Goal: Contribute content

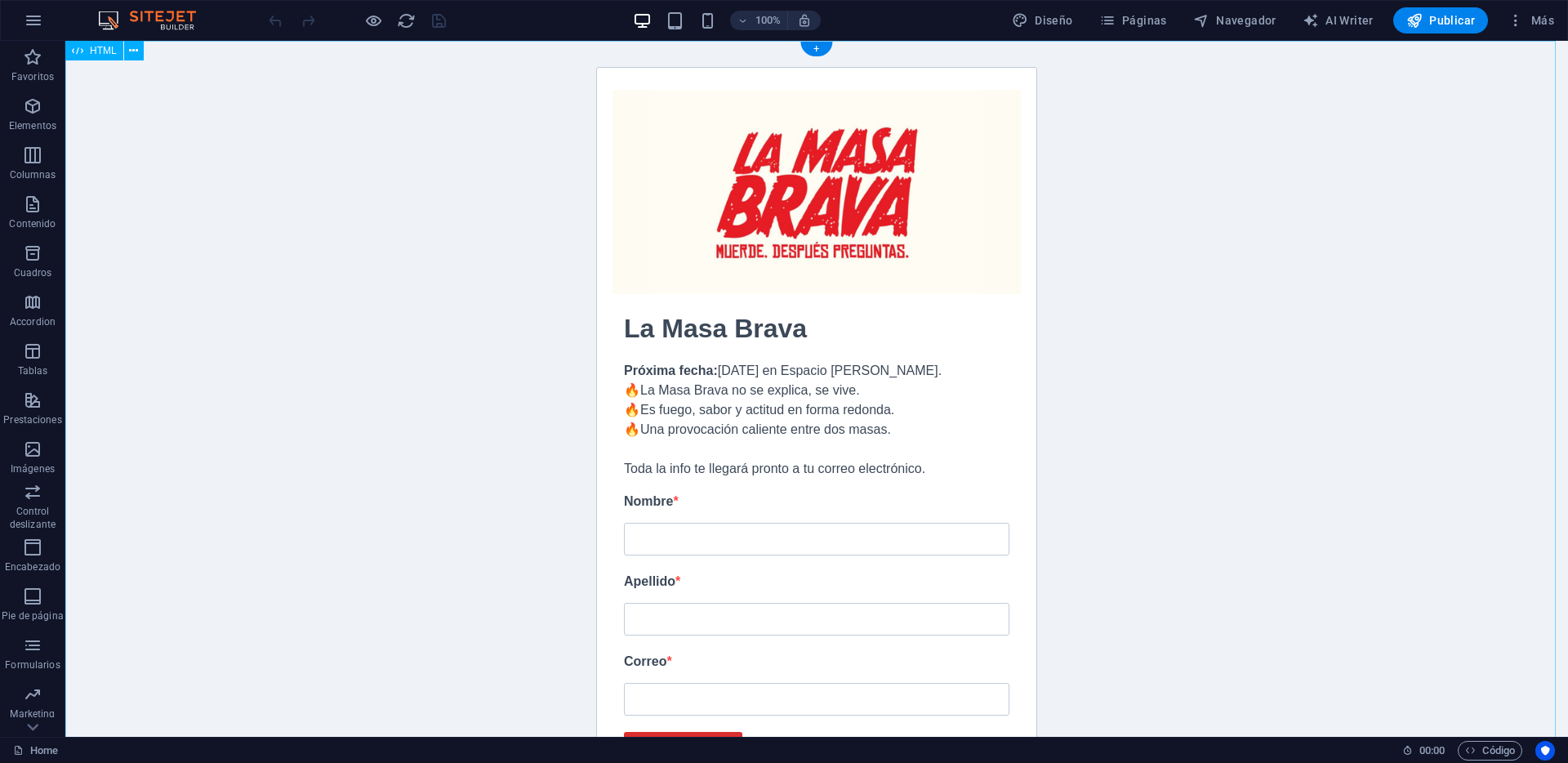
click at [978, 267] on div "No hemos podido validar su suscripción. Se ha realizado su suscripción. La Masa…" at bounding box center [816, 476] width 1502 height 869
click at [139, 46] on button at bounding box center [134, 51] width 20 height 20
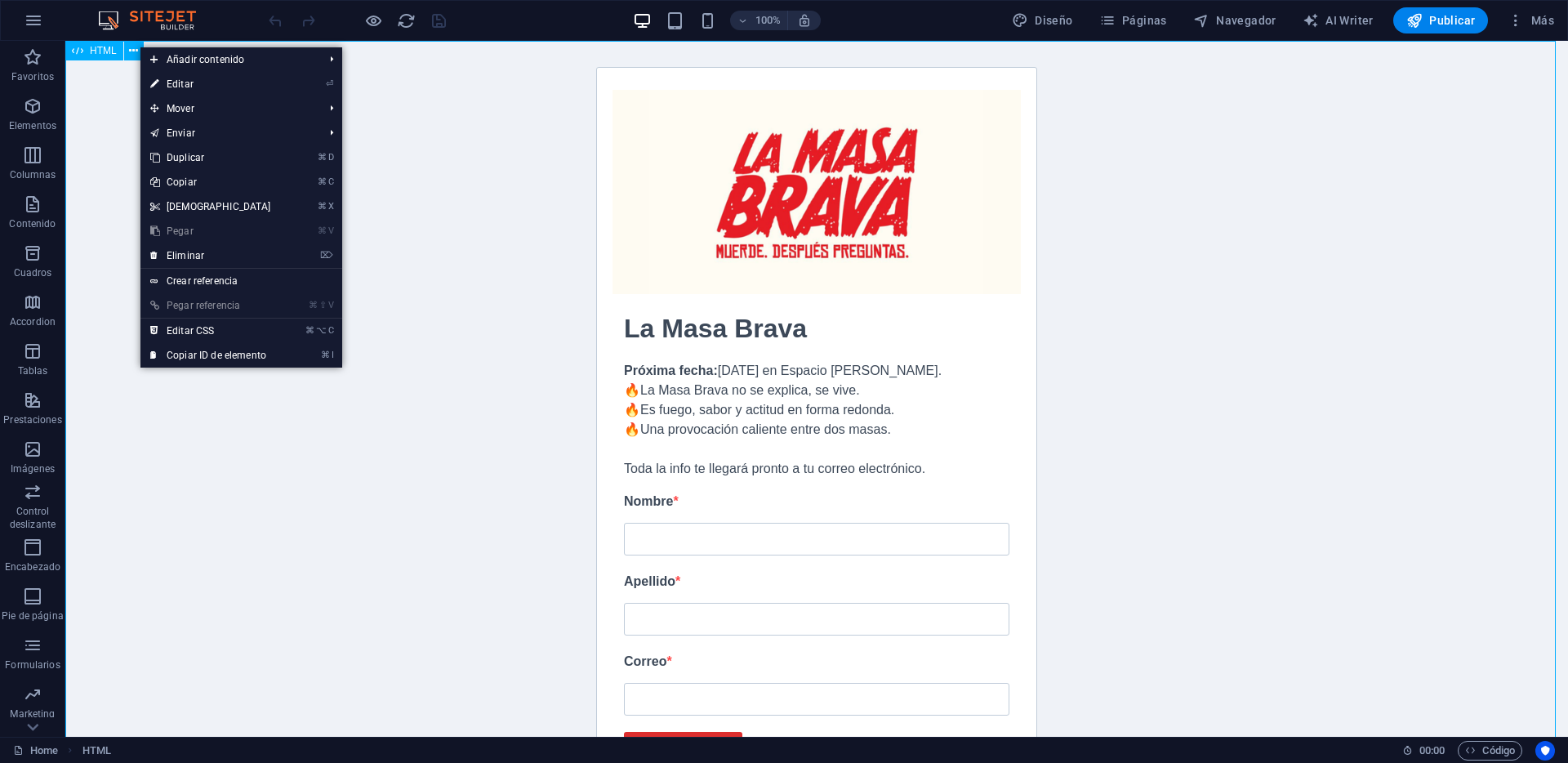
click at [108, 51] on span "HTML" at bounding box center [102, 51] width 27 height 10
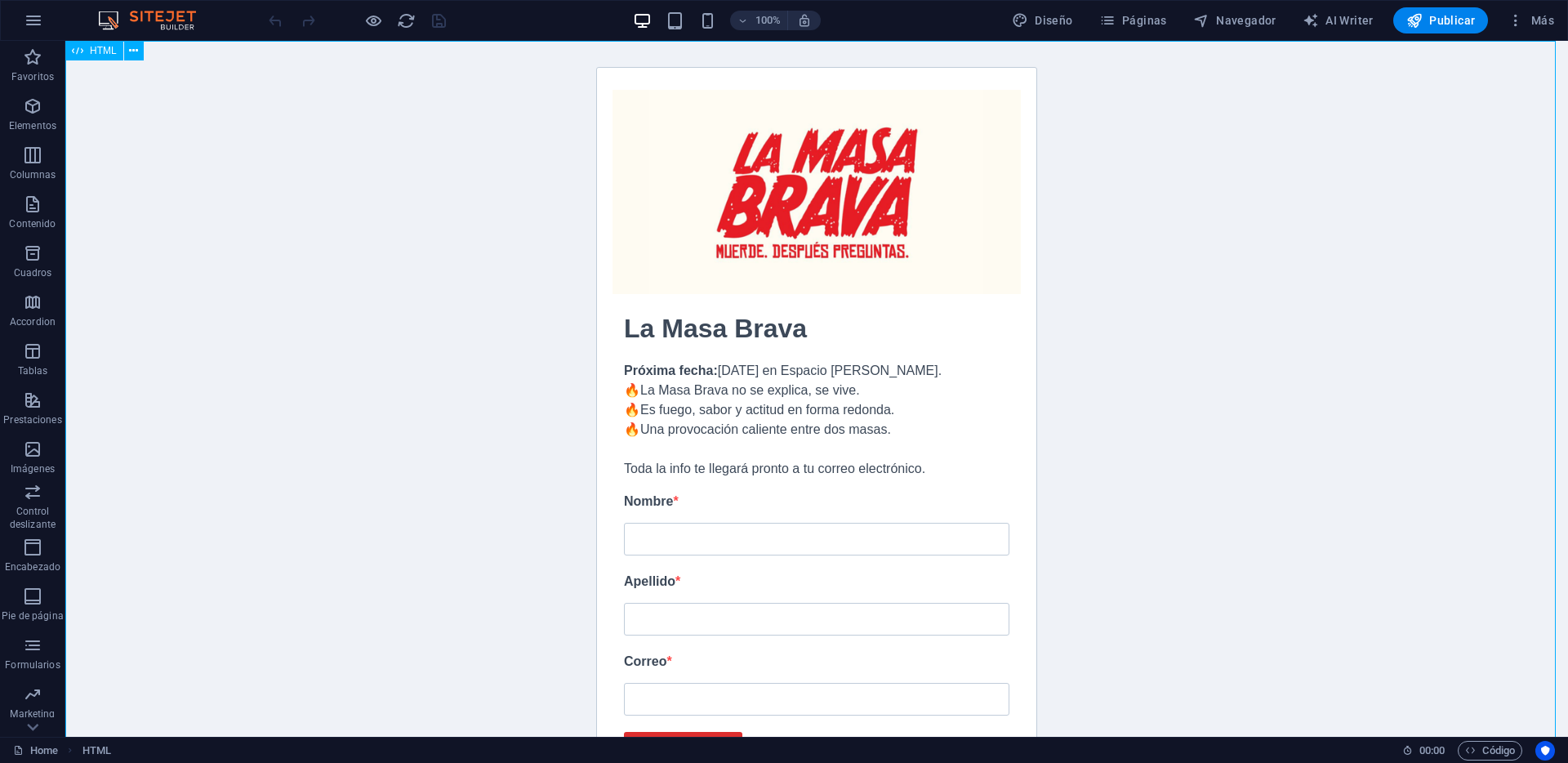
click at [105, 54] on span "HTML" at bounding box center [102, 51] width 27 height 10
click at [129, 49] on icon at bounding box center [133, 50] width 9 height 17
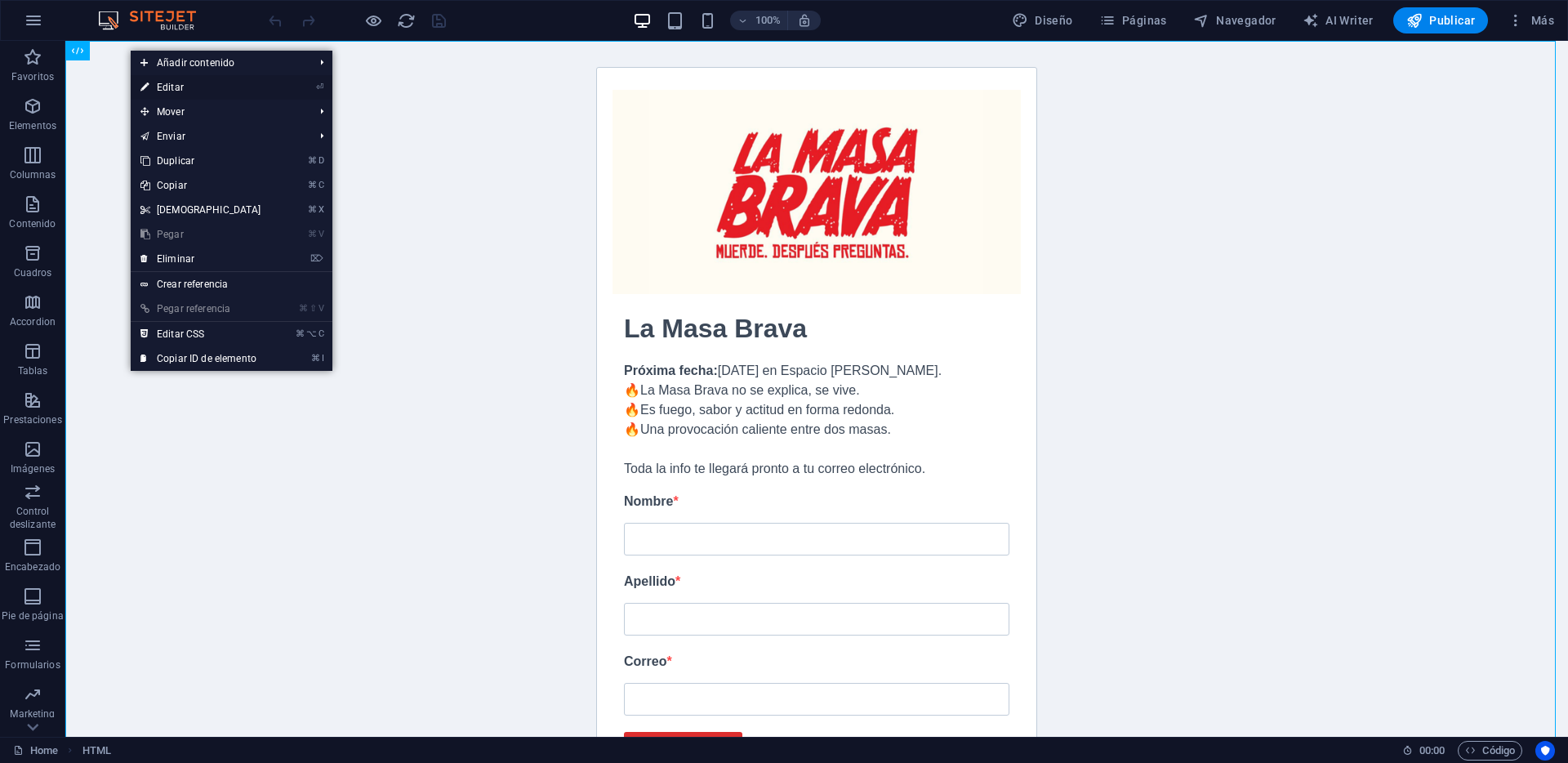
click at [165, 85] on link "⏎ Editar" at bounding box center [201, 87] width 141 height 25
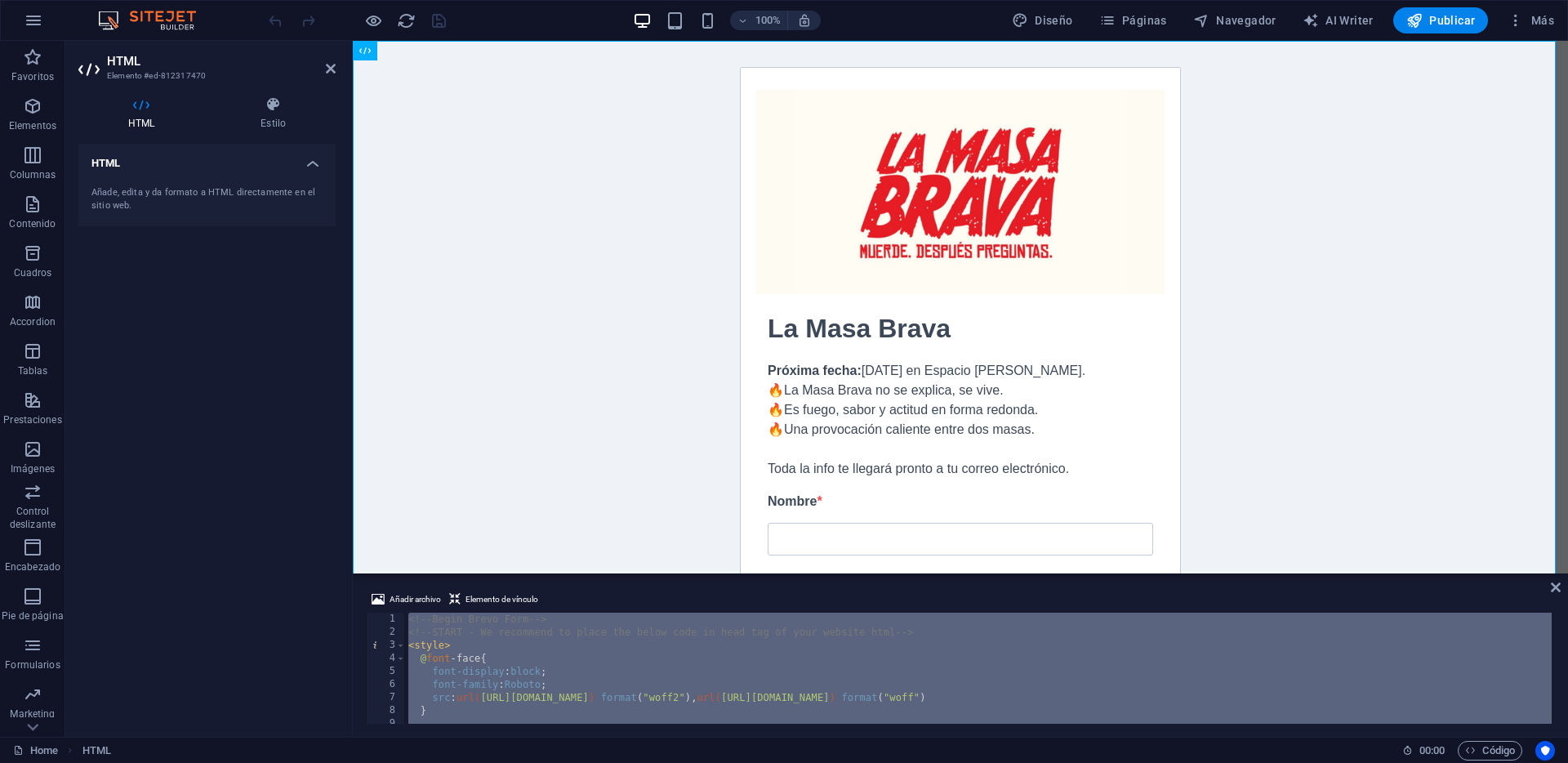
paste textarea
type textarea "<!-- End Brevo Form -->"
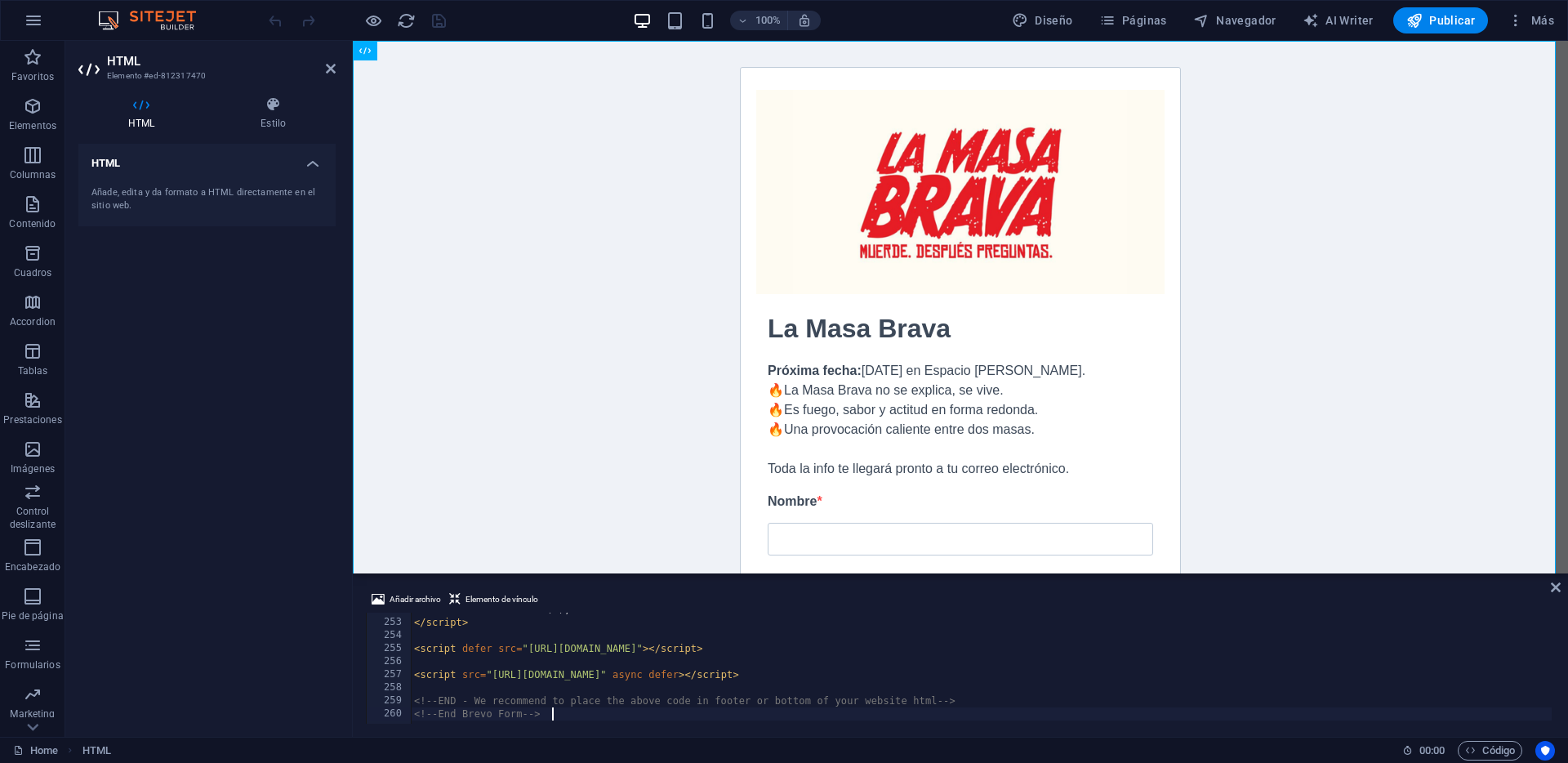
scroll to position [3290, 0]
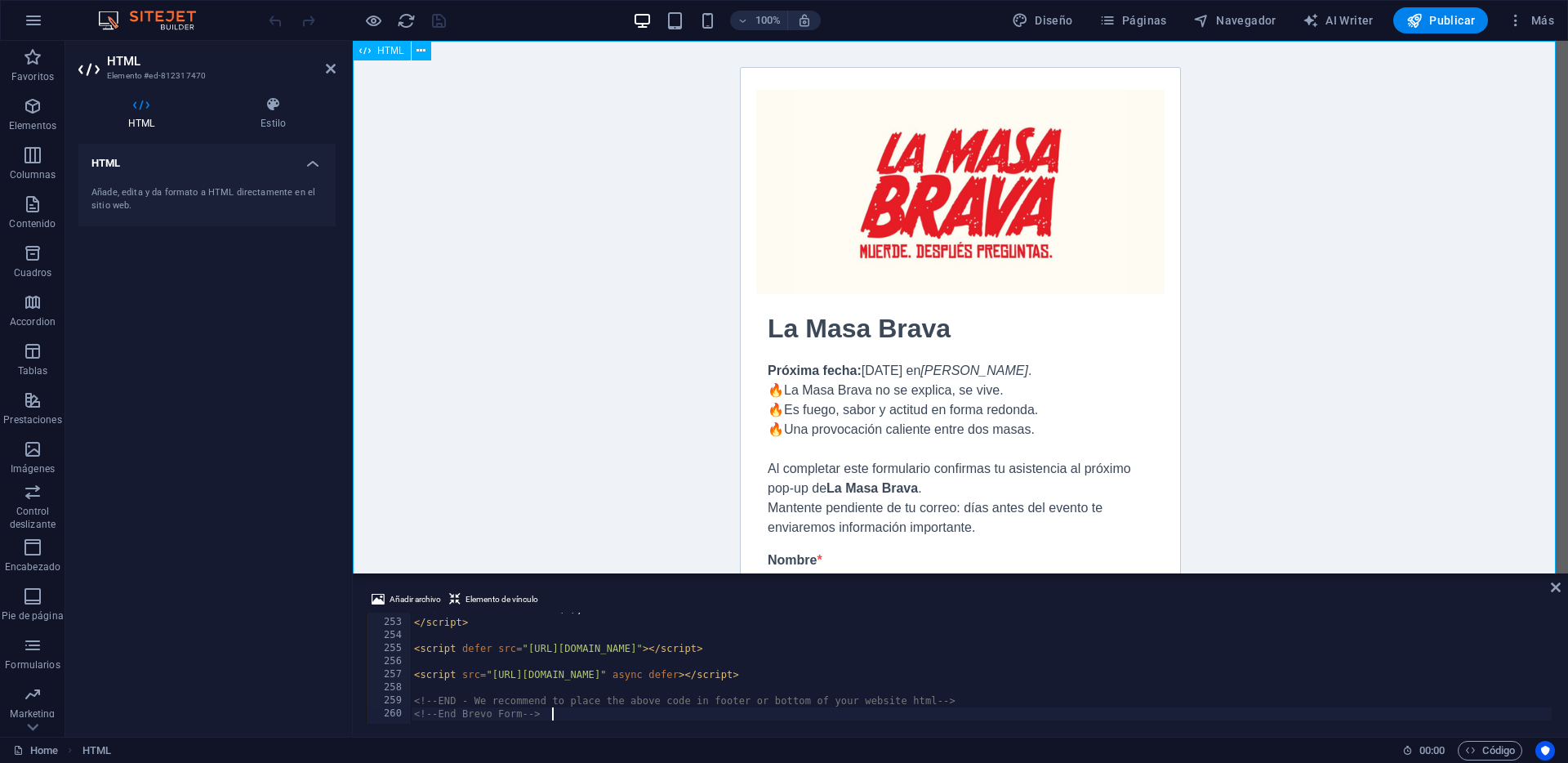
click at [1381, 392] on div "No hemos podido validar su suscripción. Se ha realizado su suscripción. La Masa…" at bounding box center [960, 555] width 1215 height 1027
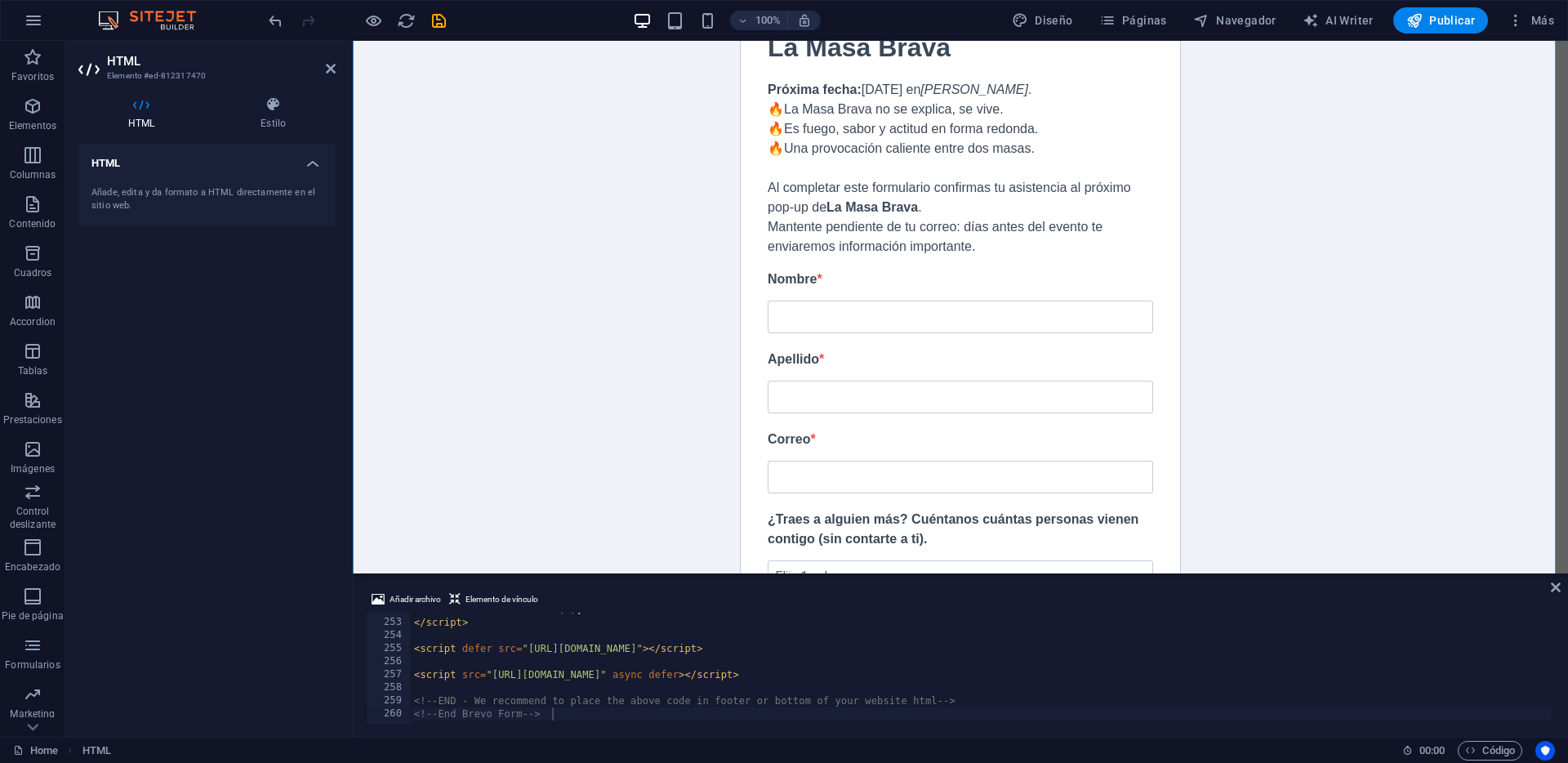
scroll to position [449, 0]
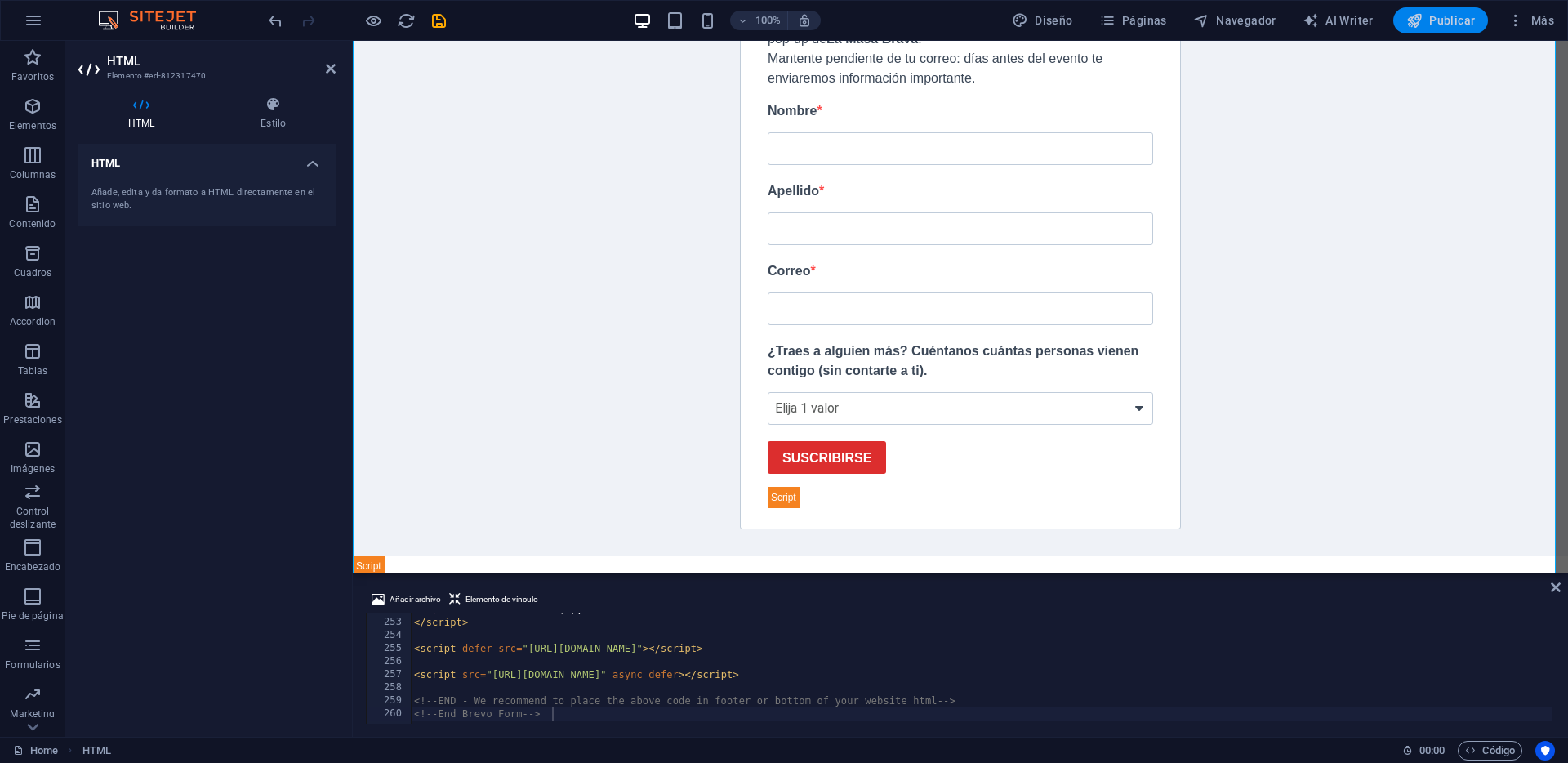
click at [1437, 29] on button "Publicar" at bounding box center [1440, 20] width 95 height 27
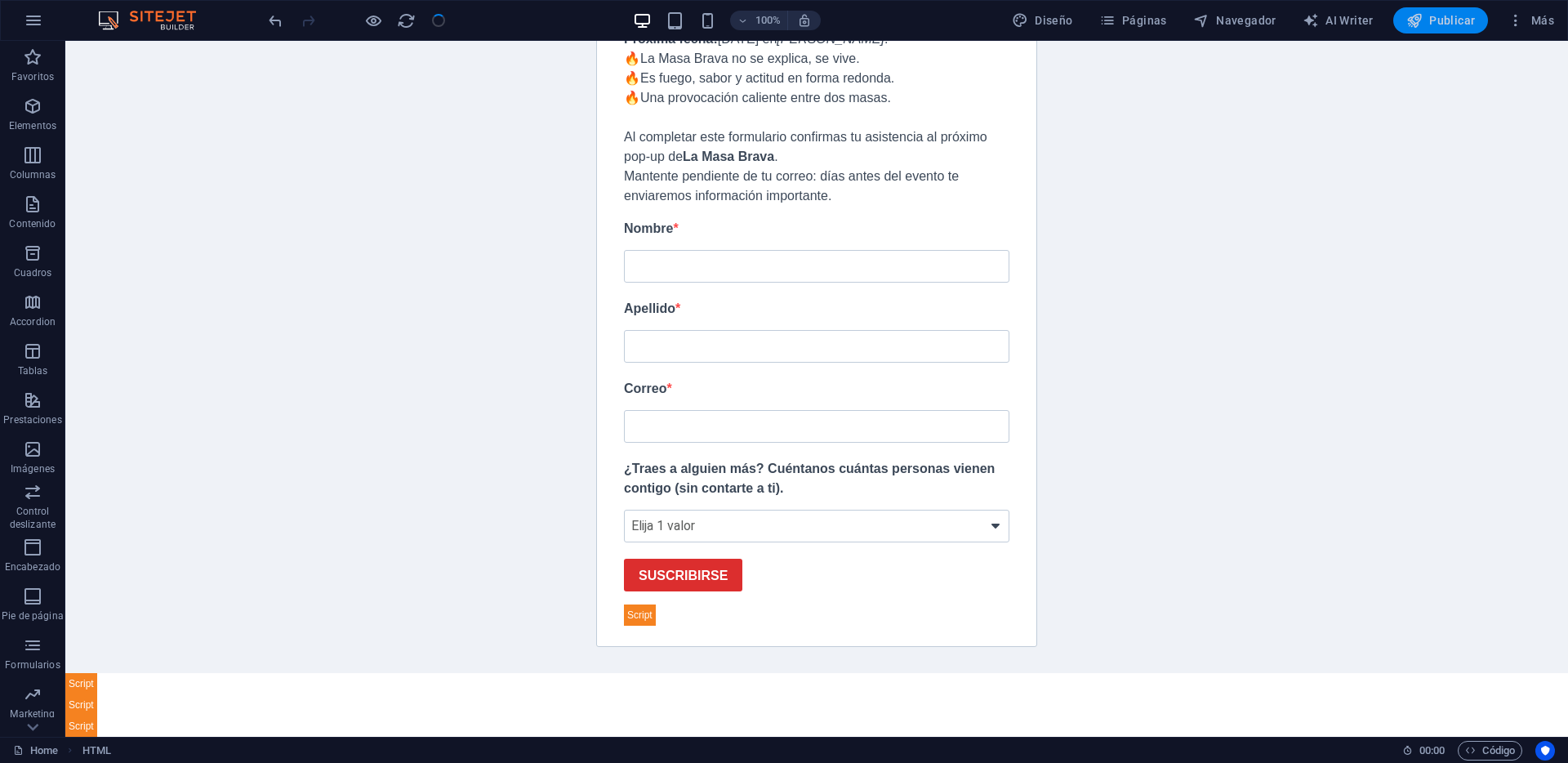
scroll to position [331, 0]
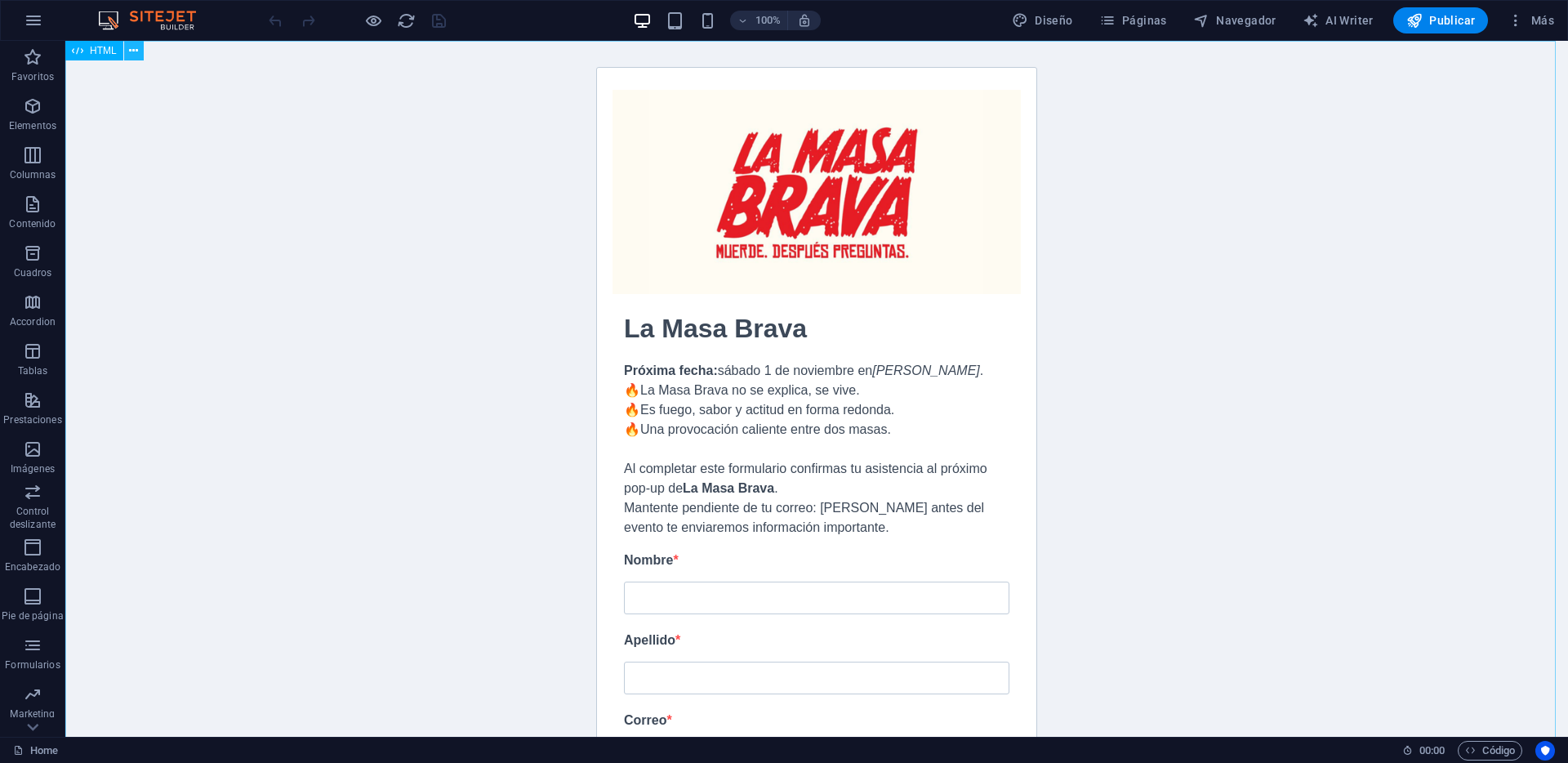
click at [126, 50] on button at bounding box center [134, 51] width 20 height 20
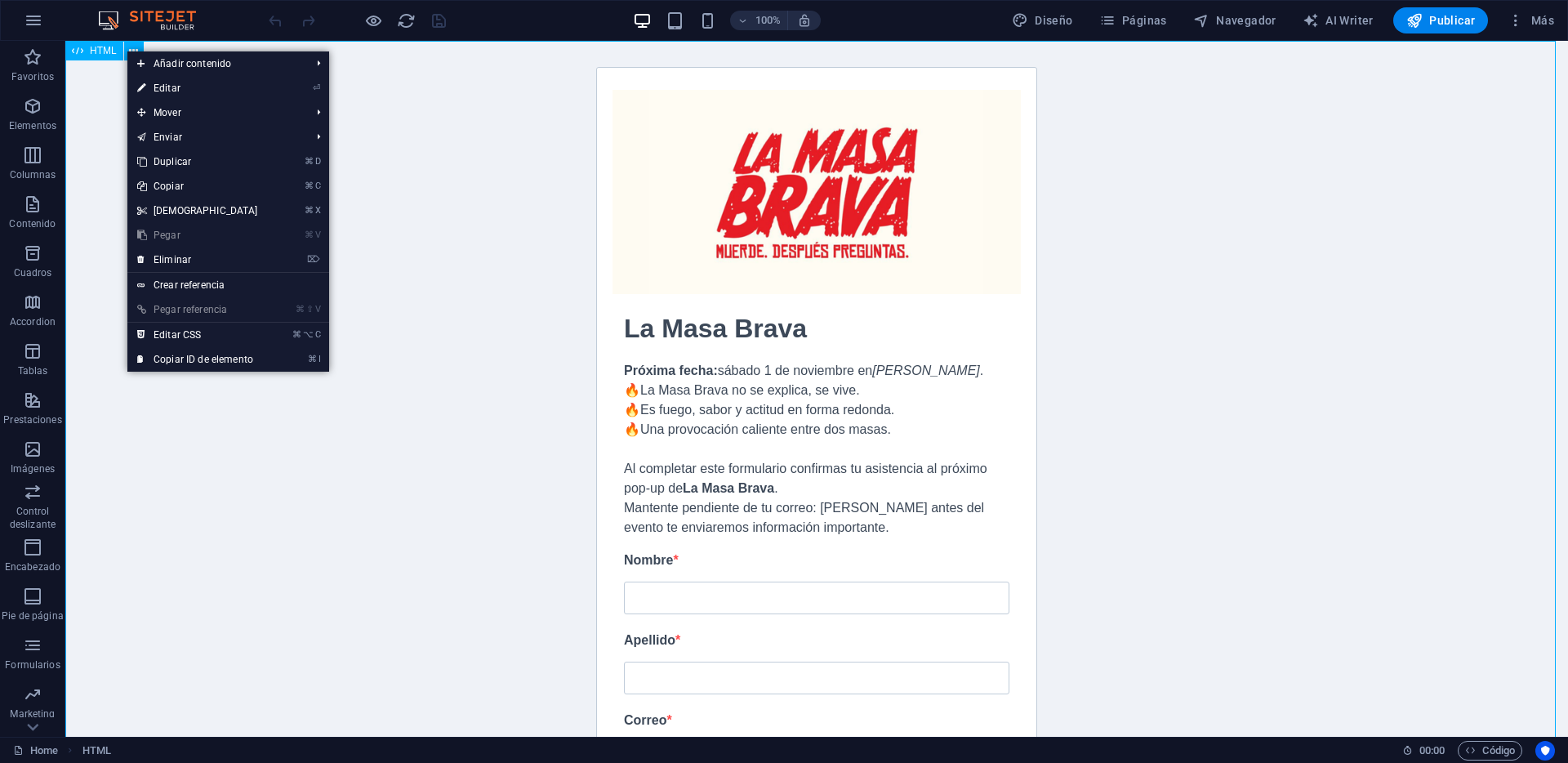
click at [96, 50] on span "HTML" at bounding box center [102, 51] width 27 height 10
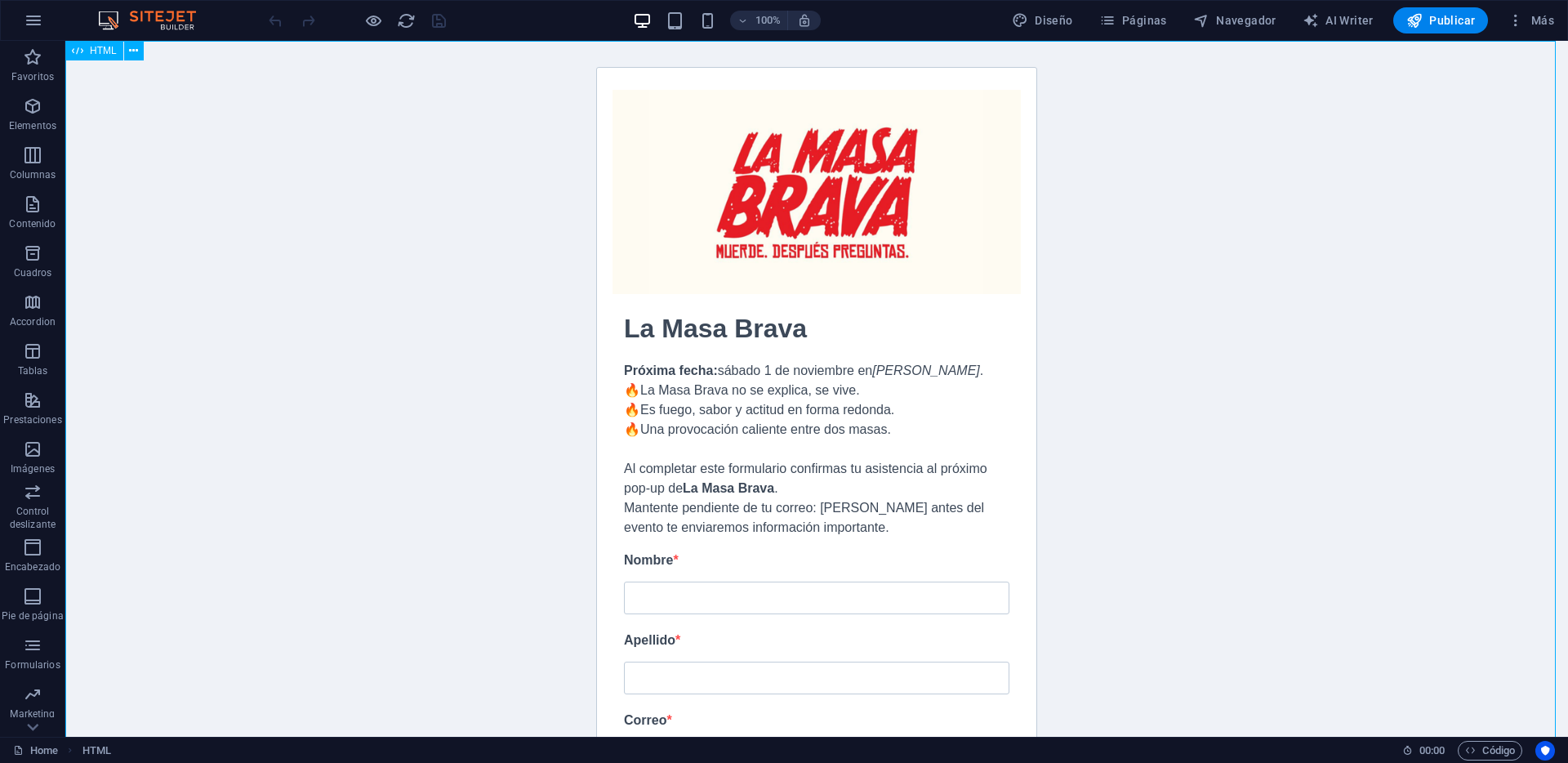
click at [89, 50] on span "HTML" at bounding box center [102, 51] width 27 height 10
click at [144, 50] on div "HTML" at bounding box center [109, 51] width 89 height 21
click at [128, 55] on button at bounding box center [134, 51] width 20 height 20
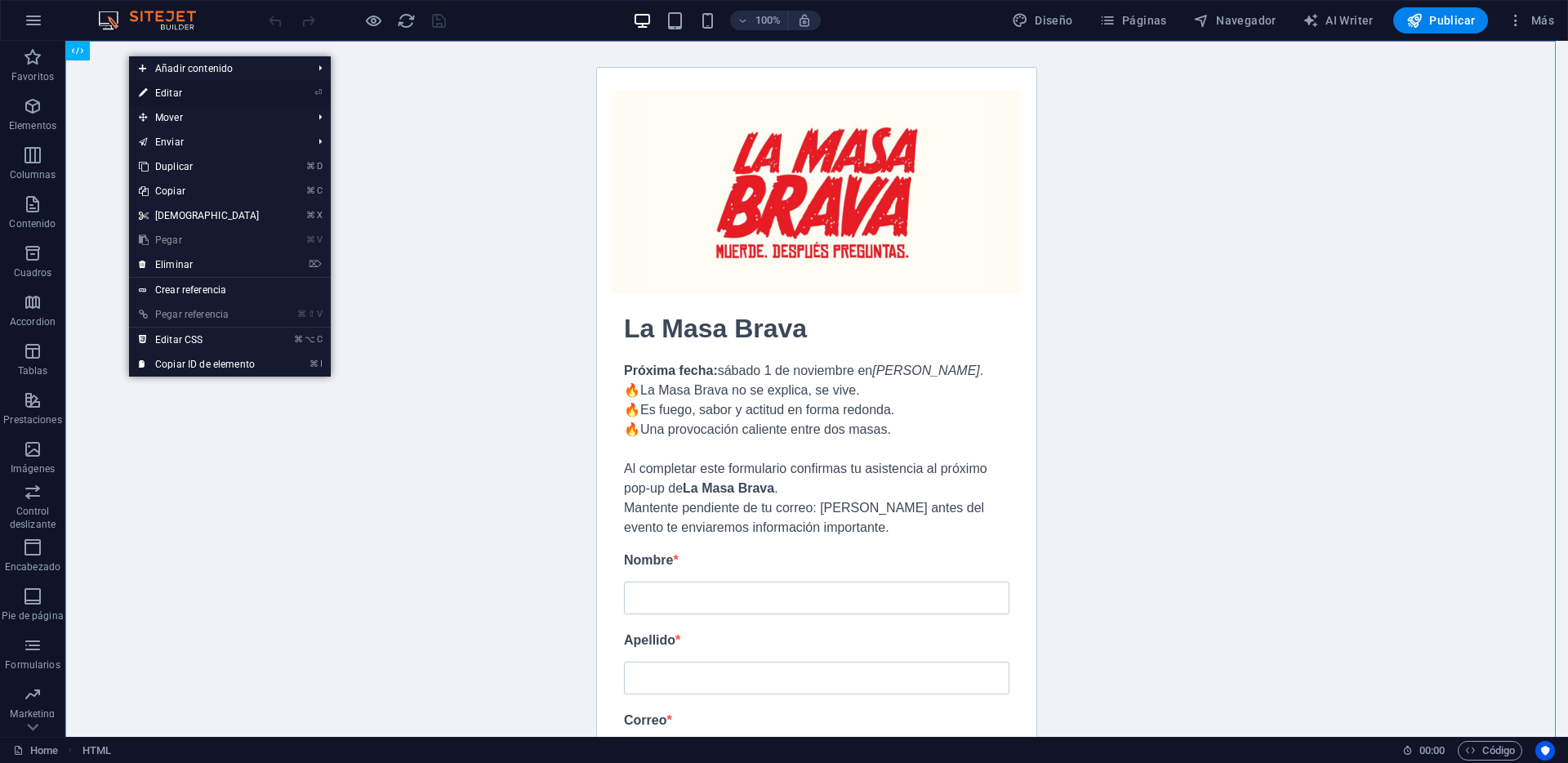
click at [165, 89] on link "⏎ Editar" at bounding box center [199, 92] width 141 height 25
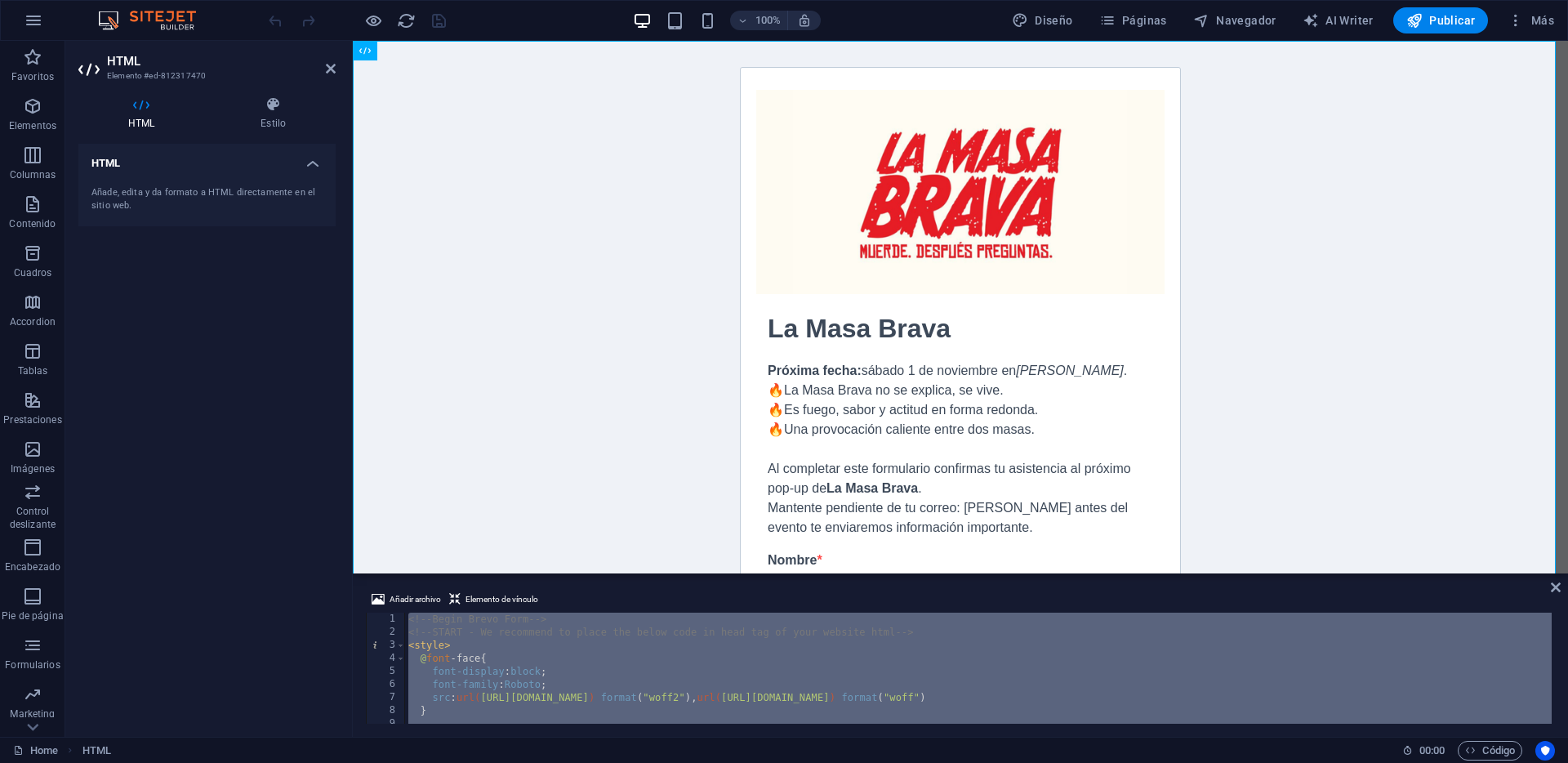
type textarea "<!-- End Brevo Form -->"
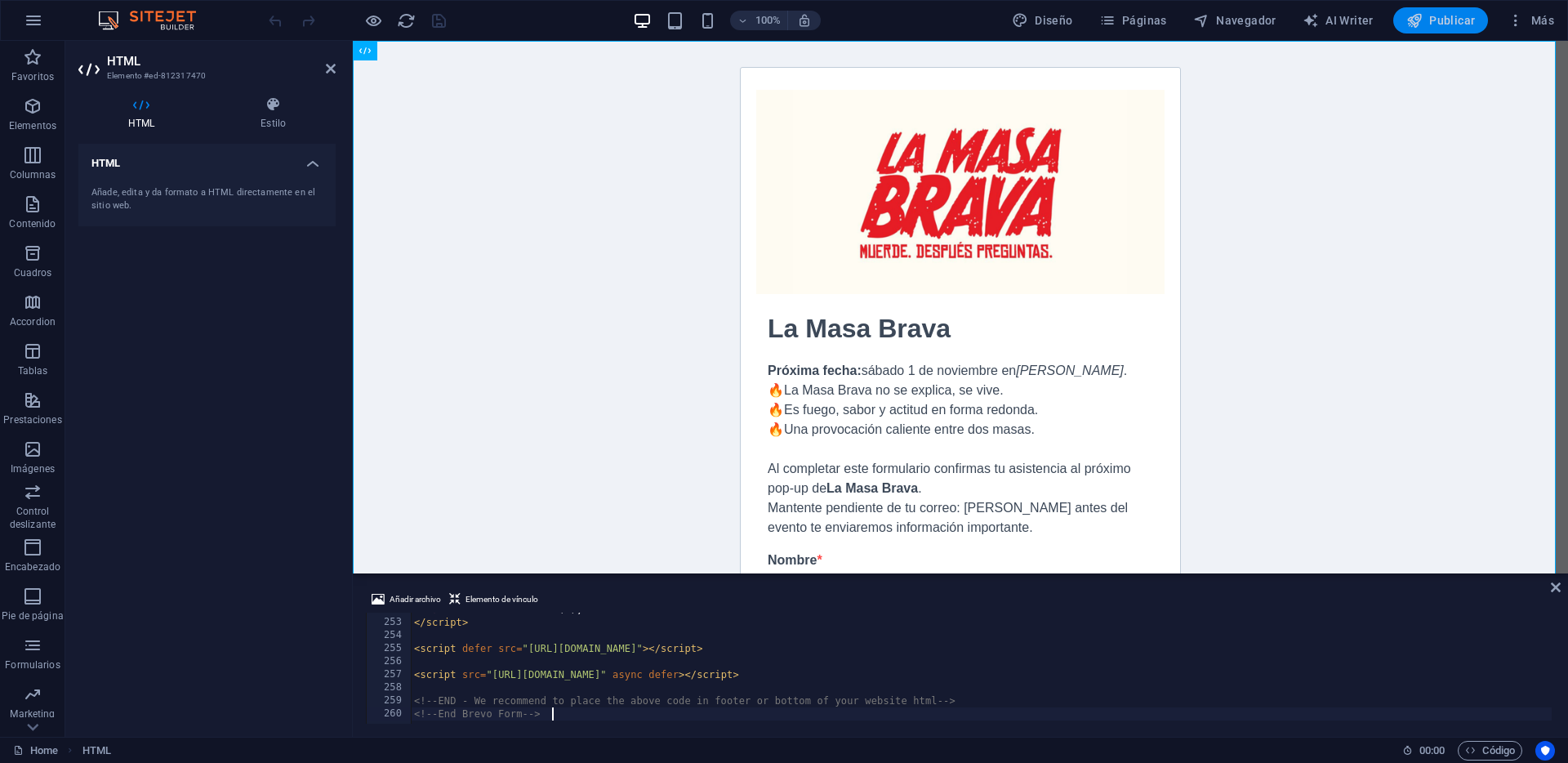
click at [1438, 27] on span "Publicar" at bounding box center [1440, 20] width 70 height 17
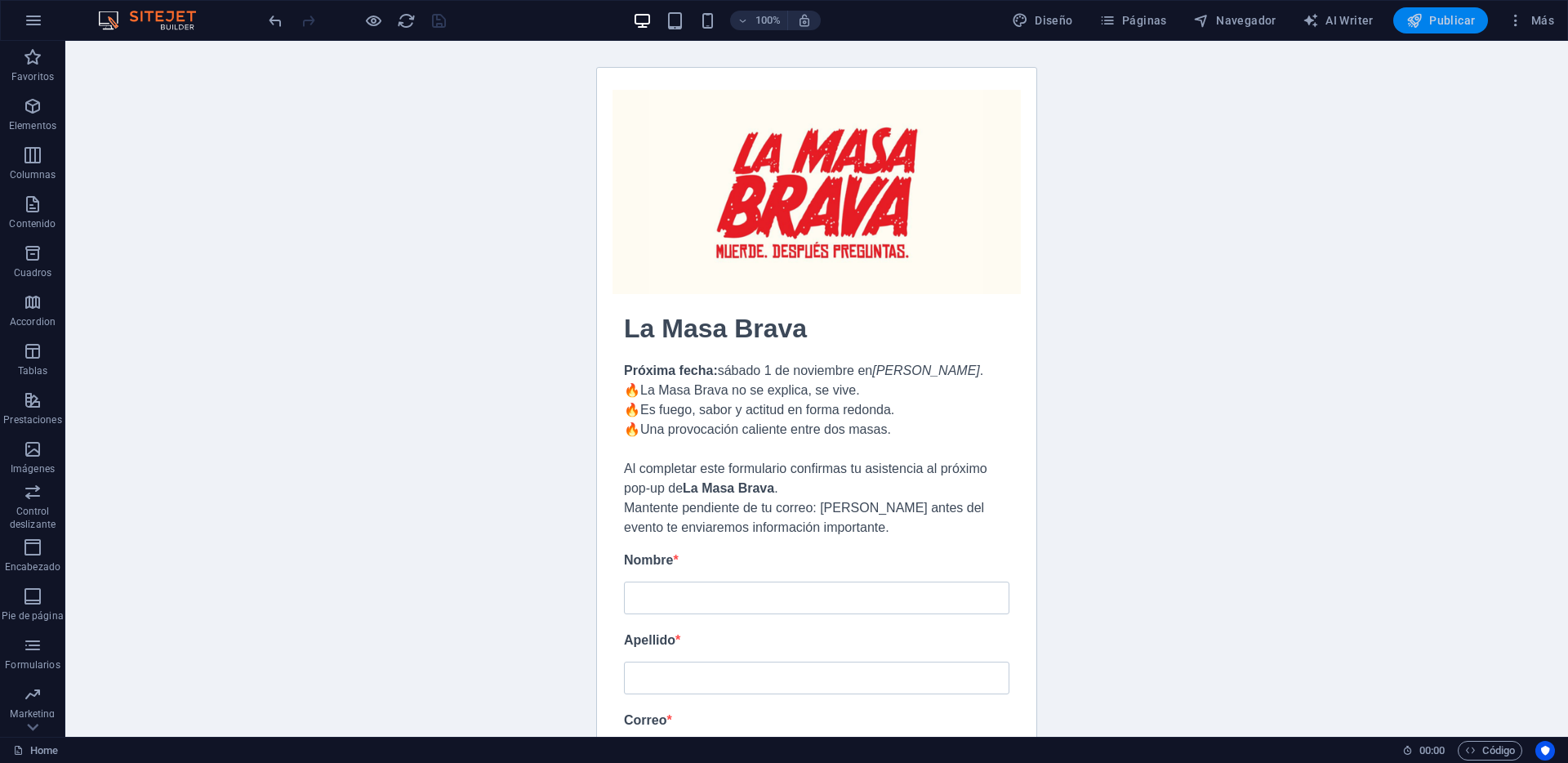
click at [1434, 22] on span "Publicar" at bounding box center [1440, 20] width 70 height 17
